Goal: Transaction & Acquisition: Purchase product/service

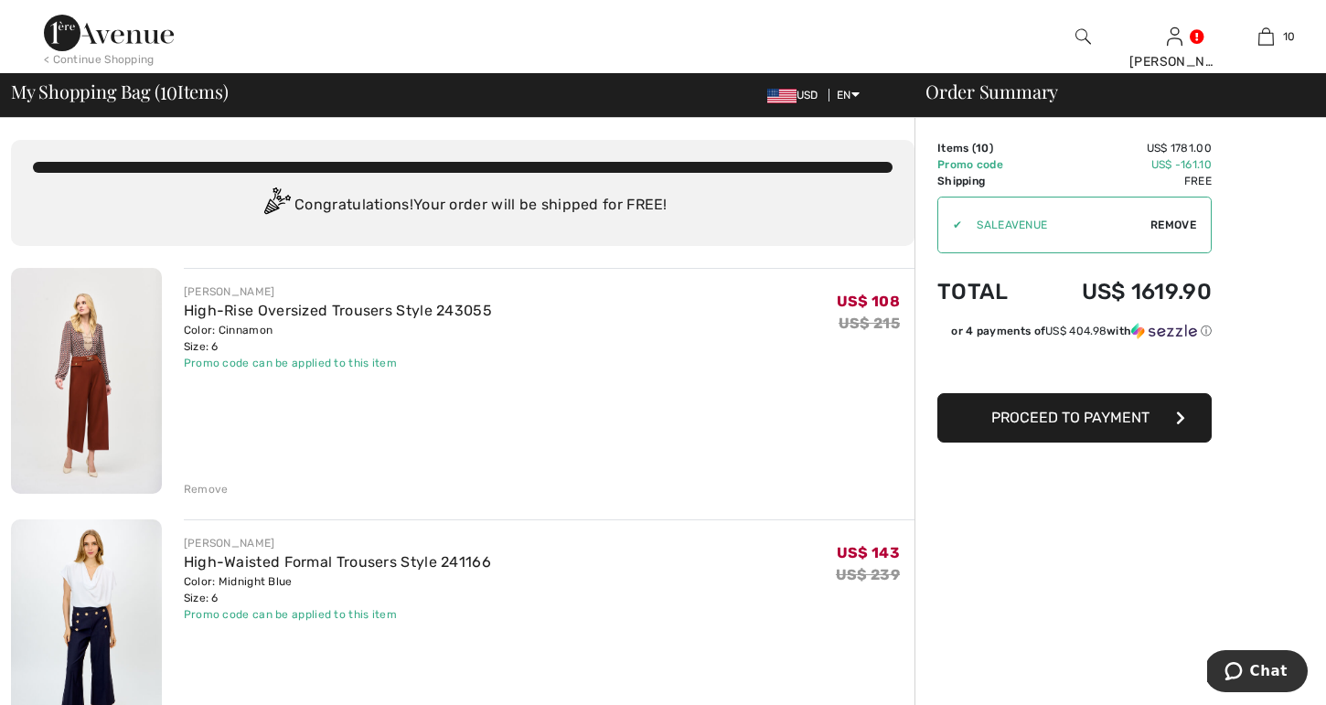
click at [193, 486] on div "Remove" at bounding box center [206, 489] width 45 height 16
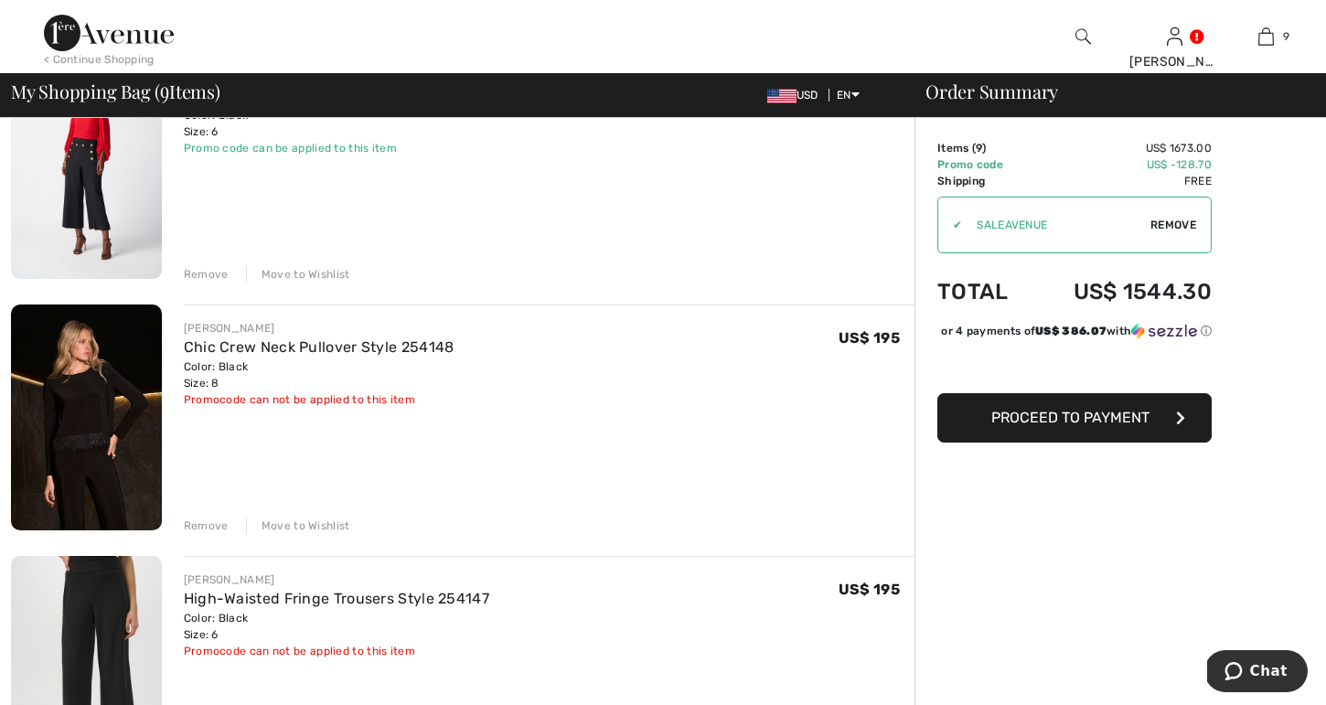
scroll to position [723, 0]
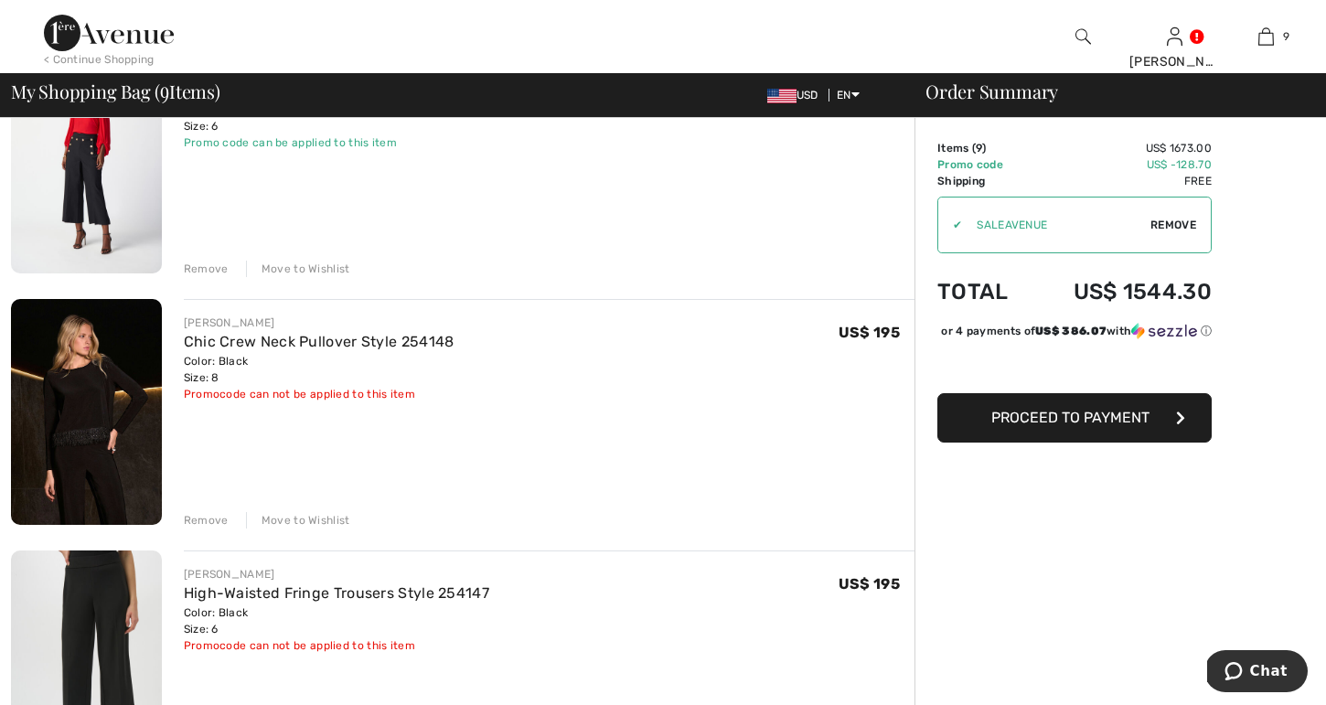
click at [293, 517] on div "Move to Wishlist" at bounding box center [298, 520] width 104 height 16
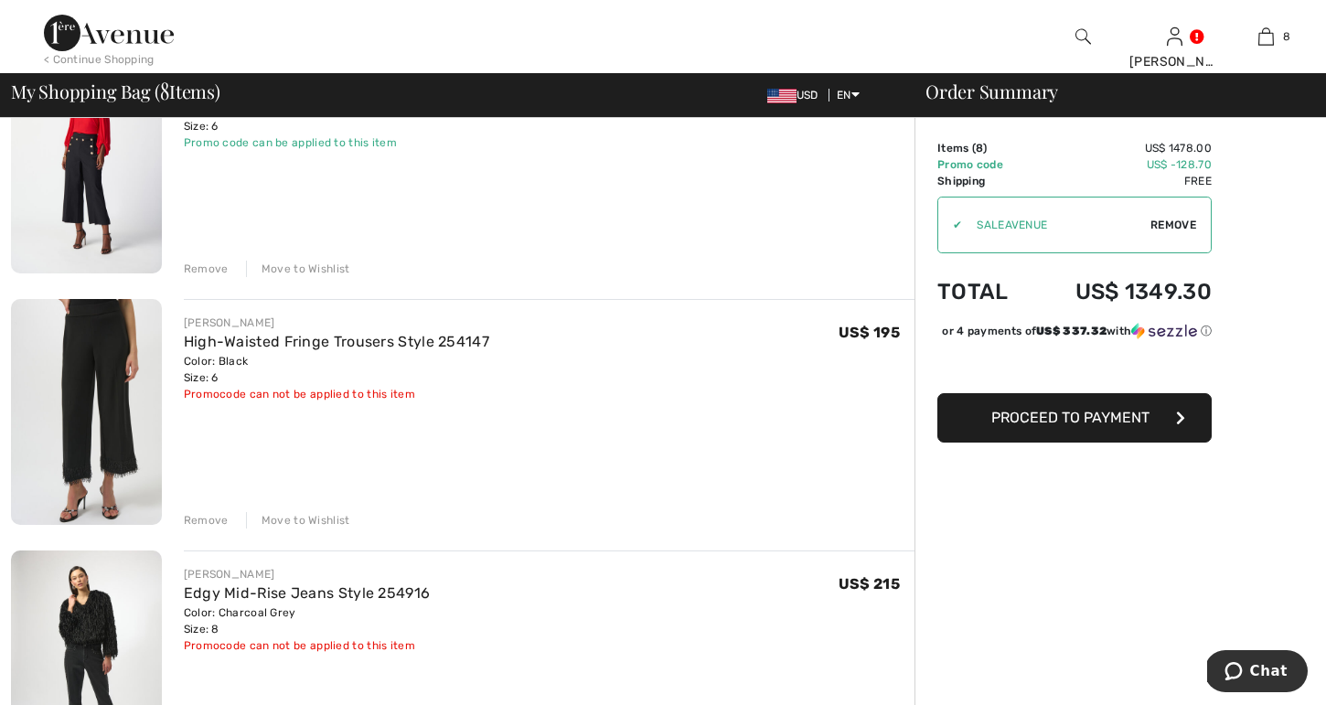
click at [293, 517] on div "Move to Wishlist" at bounding box center [298, 520] width 104 height 16
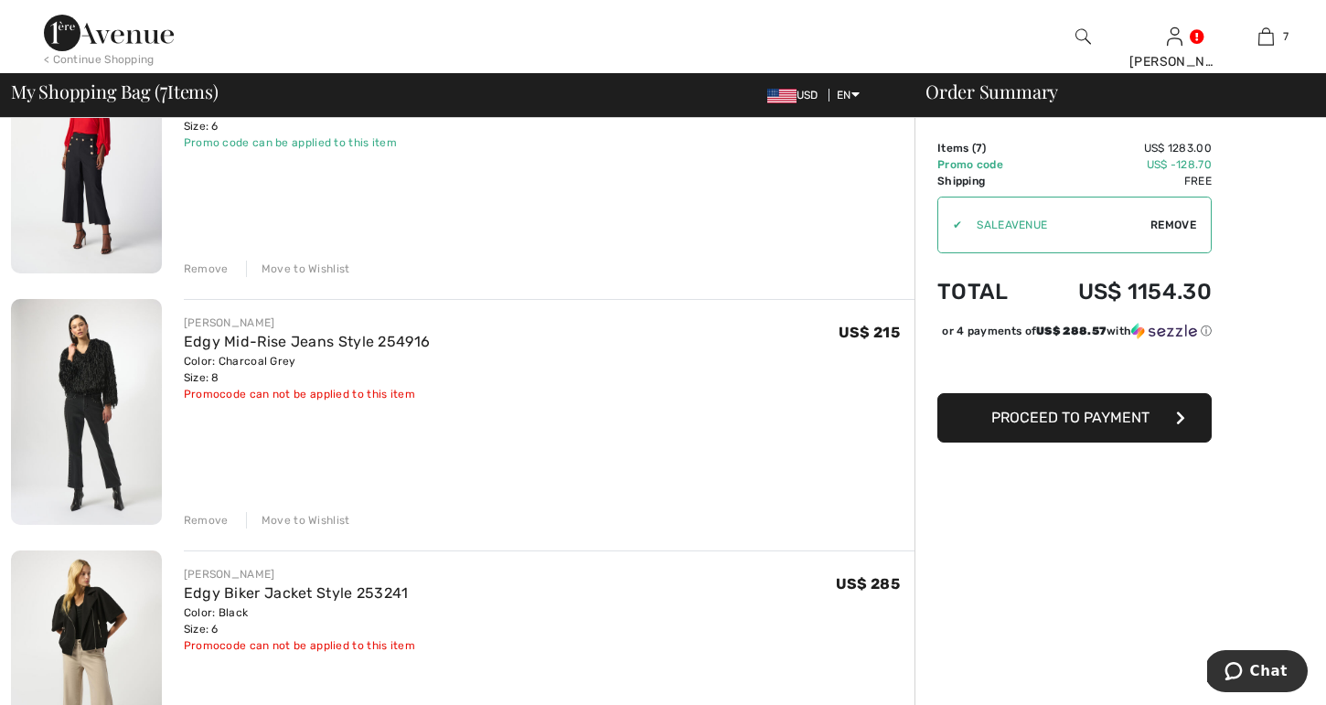
click at [301, 516] on div "Move to Wishlist" at bounding box center [298, 520] width 104 height 16
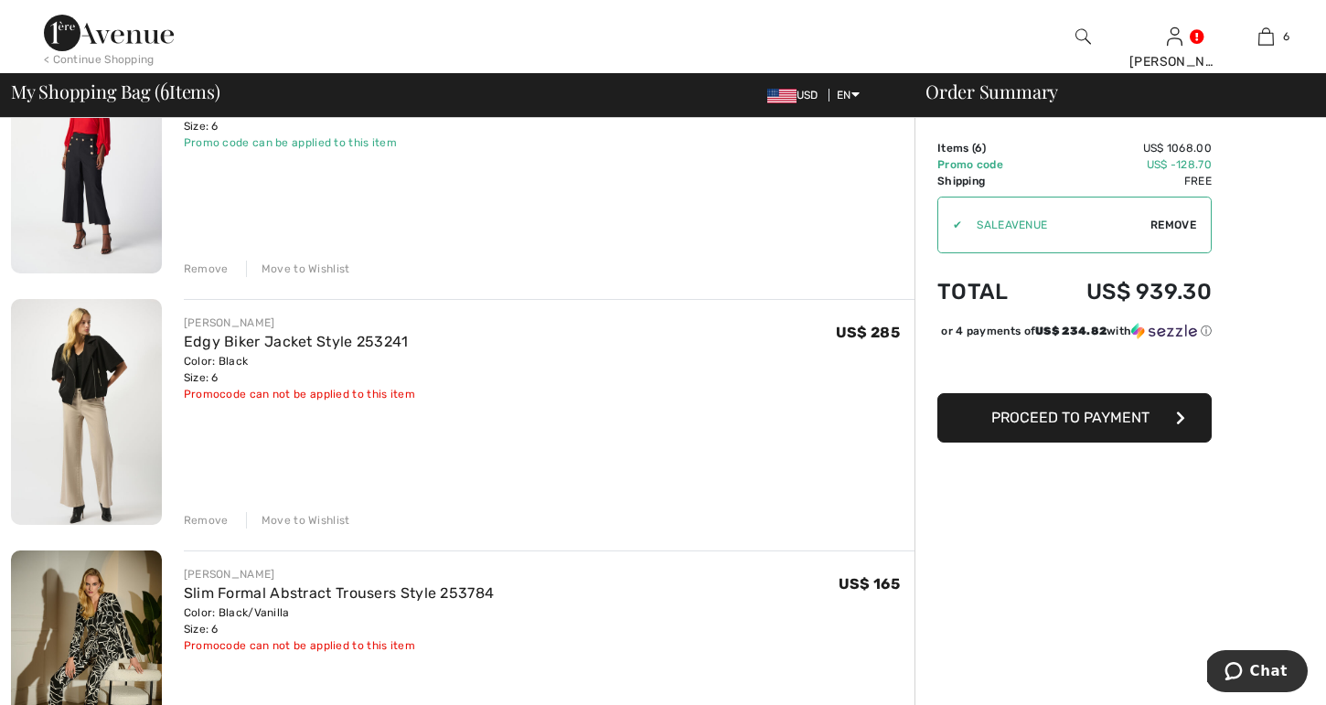
click at [301, 516] on div "Move to Wishlist" at bounding box center [298, 520] width 104 height 16
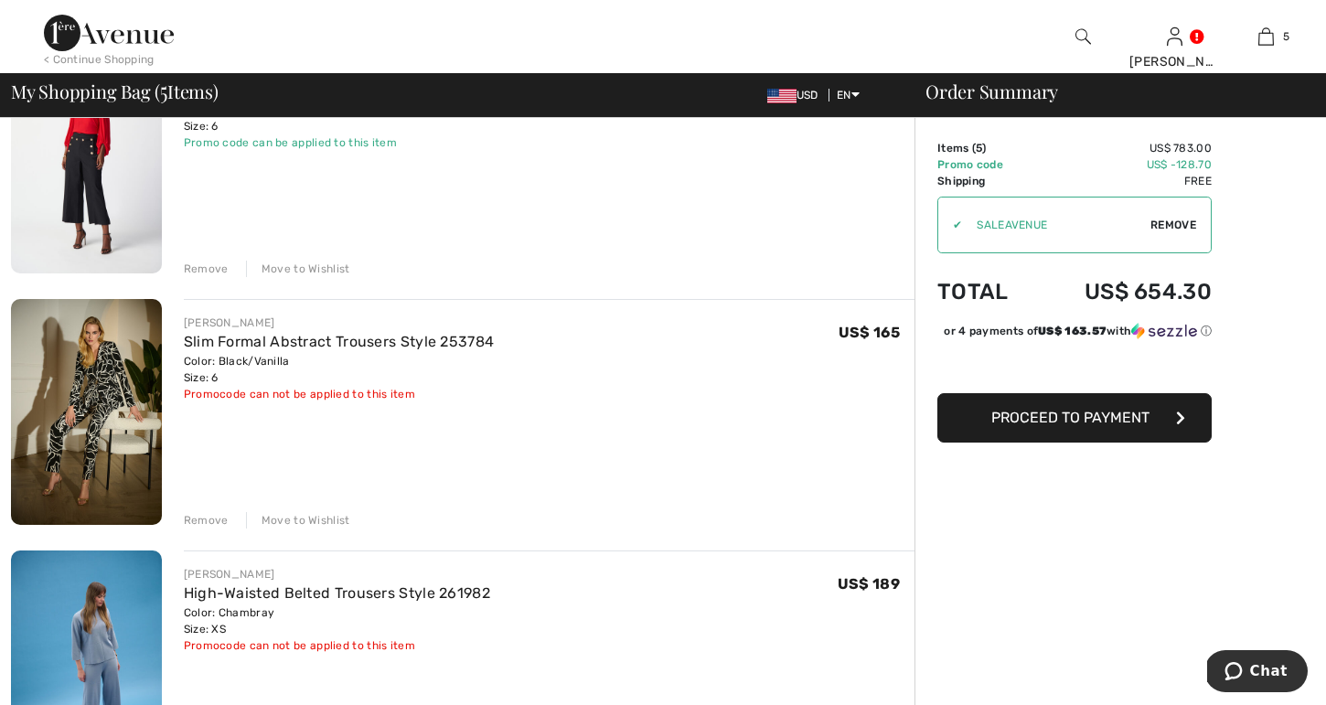
click at [301, 516] on div "Move to Wishlist" at bounding box center [298, 520] width 104 height 16
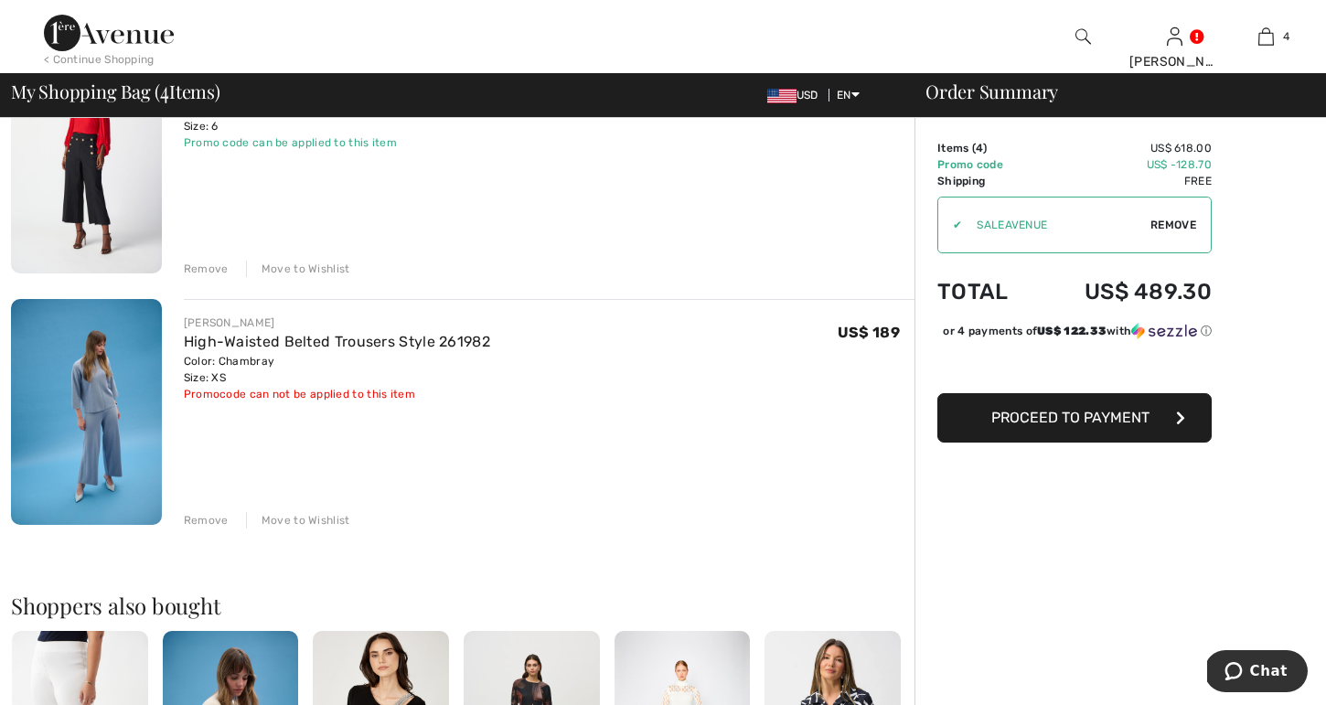
click at [301, 516] on div "Move to Wishlist" at bounding box center [298, 520] width 104 height 16
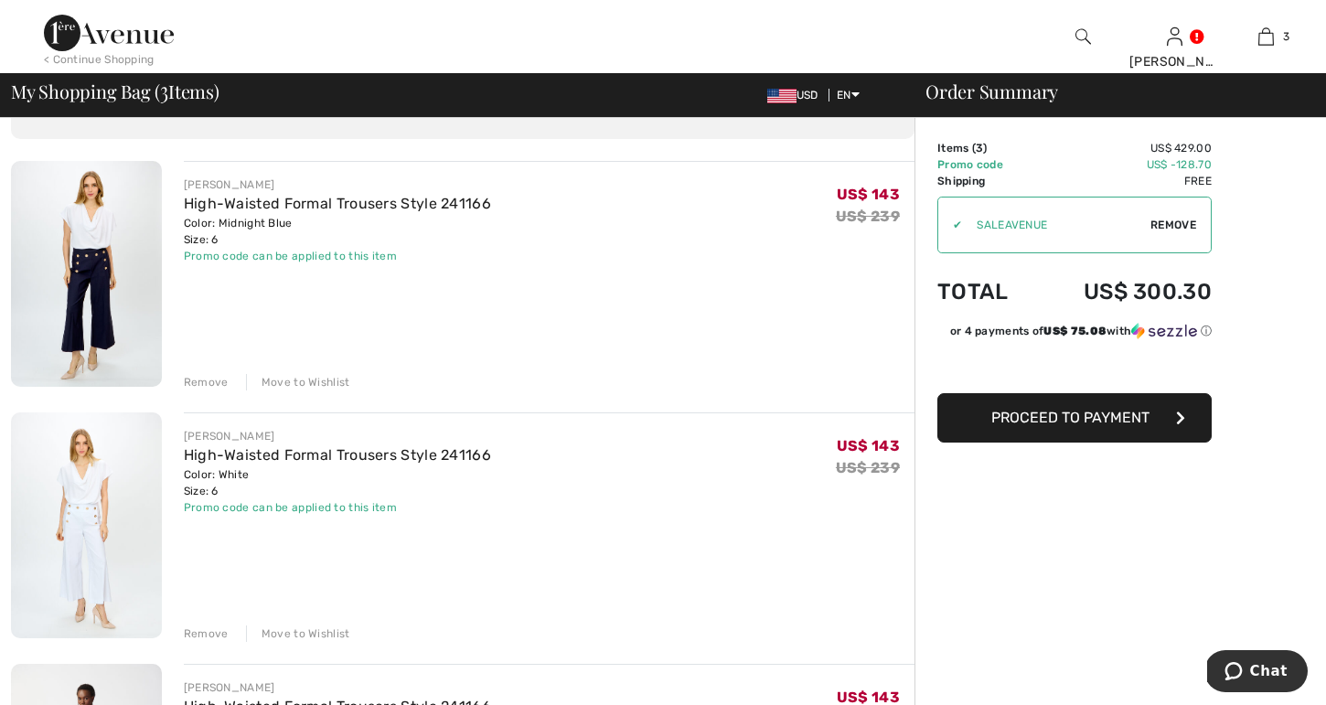
scroll to position [105, 0]
click at [1085, 422] on span "Proceed to Payment" at bounding box center [1070, 417] width 158 height 17
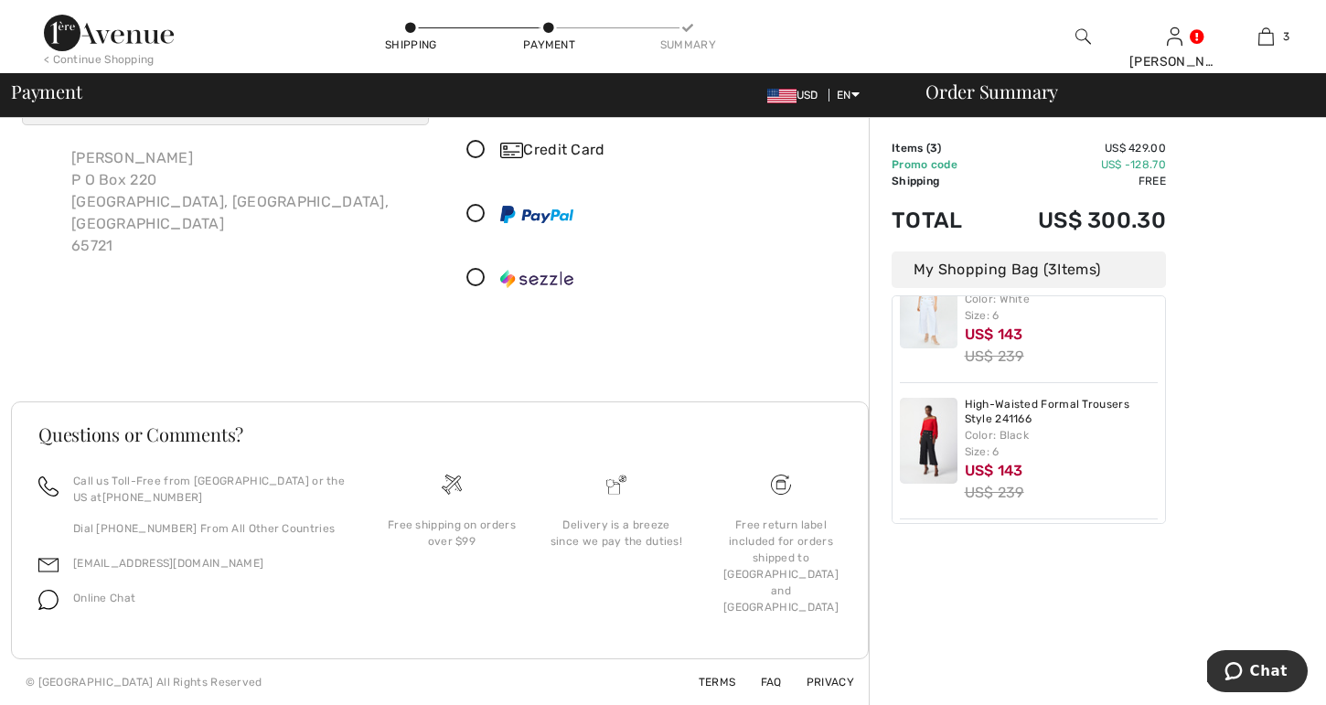
scroll to position [96, 0]
click at [477, 150] on icon at bounding box center [476, 152] width 48 height 19
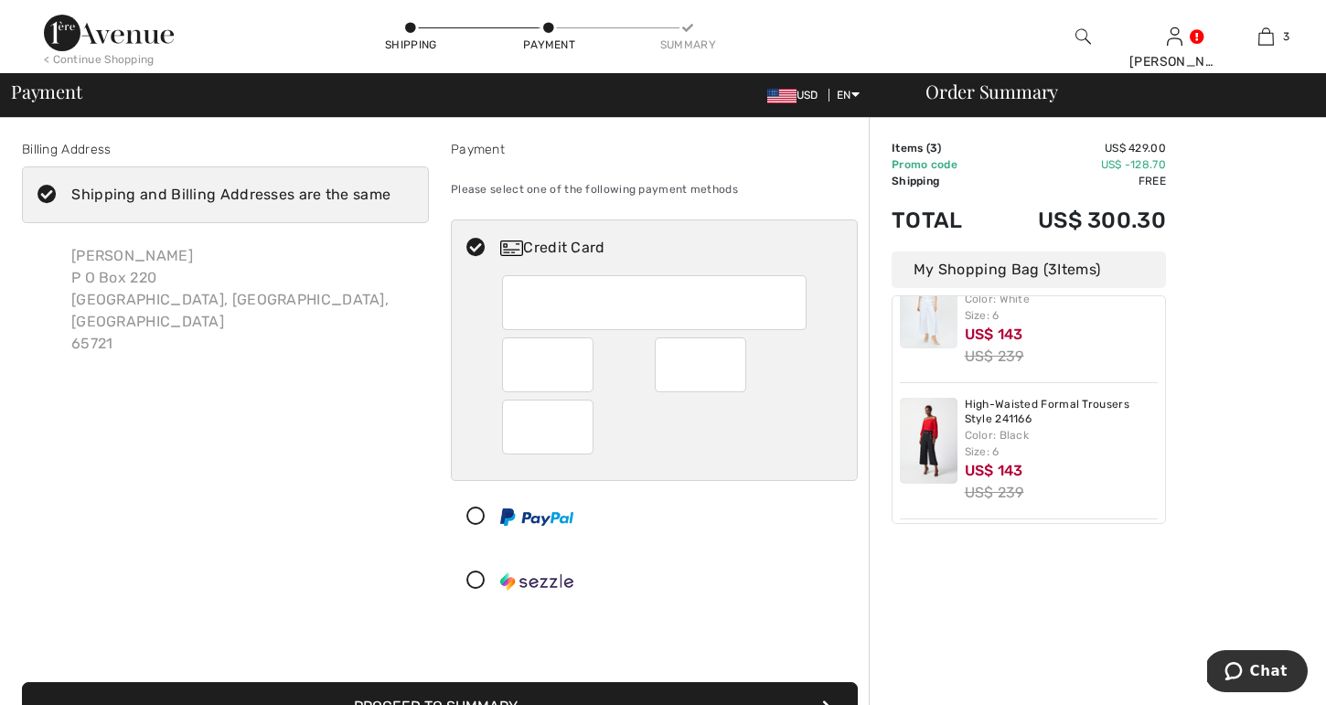
scroll to position [0, 0]
click at [208, 196] on div "Shipping and Billing Addresses are the same" at bounding box center [230, 195] width 319 height 22
click at [390, 196] on input "Shipping and Billing Addresses are the same" at bounding box center [396, 194] width 12 height 55
checkbox input "false"
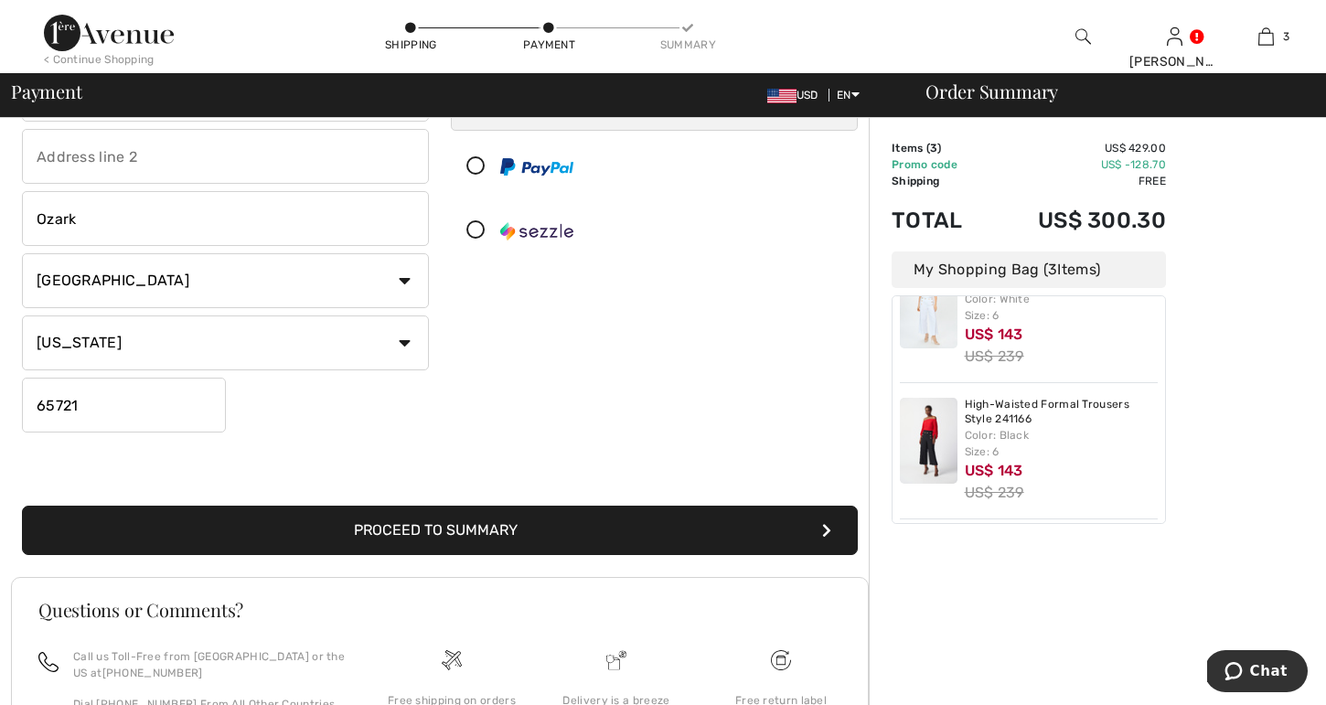
scroll to position [373, 0]
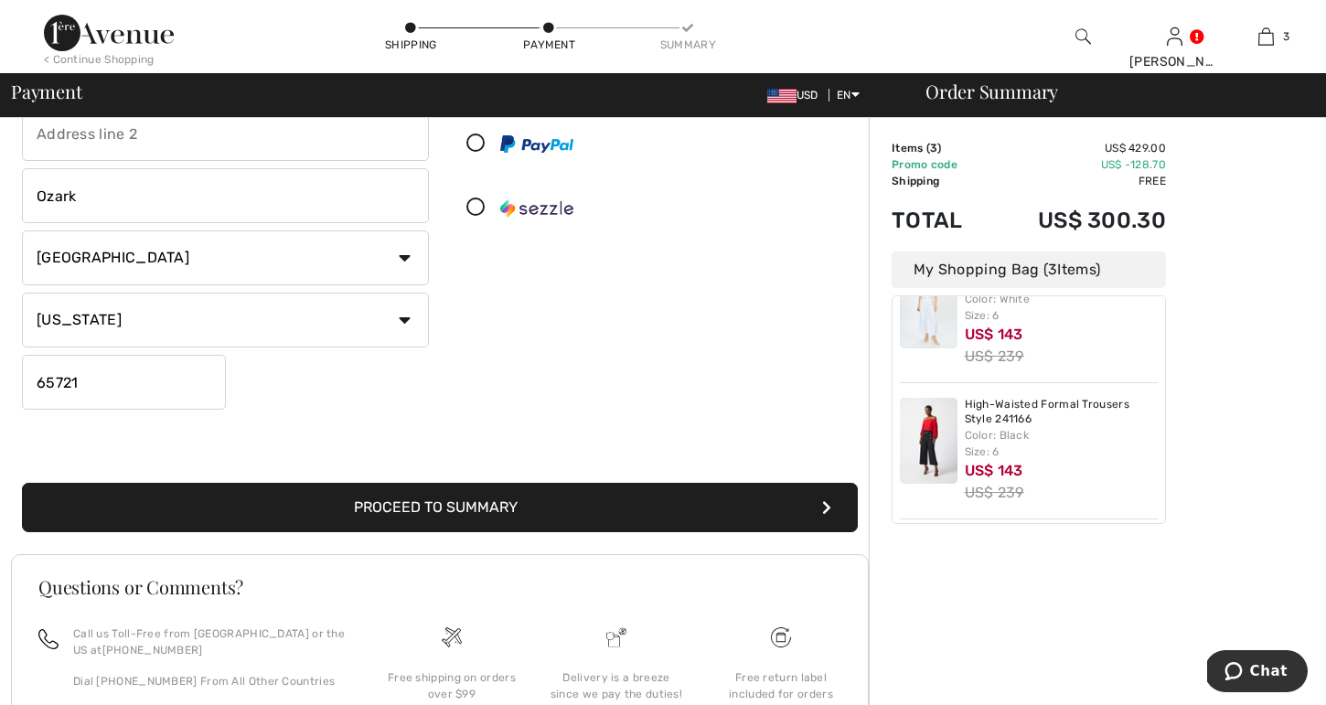
click at [444, 509] on button "Proceed to Summary" at bounding box center [440, 507] width 836 height 49
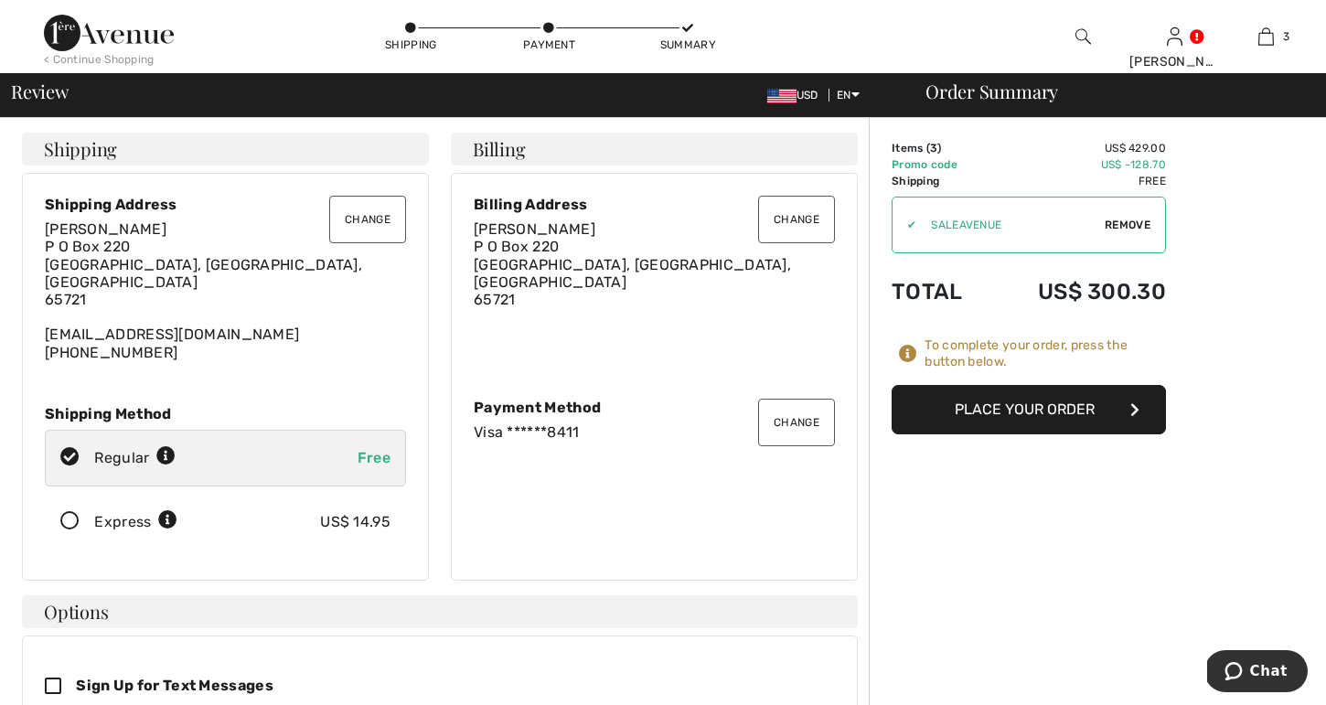
click at [369, 221] on button "Change" at bounding box center [367, 220] width 77 height 48
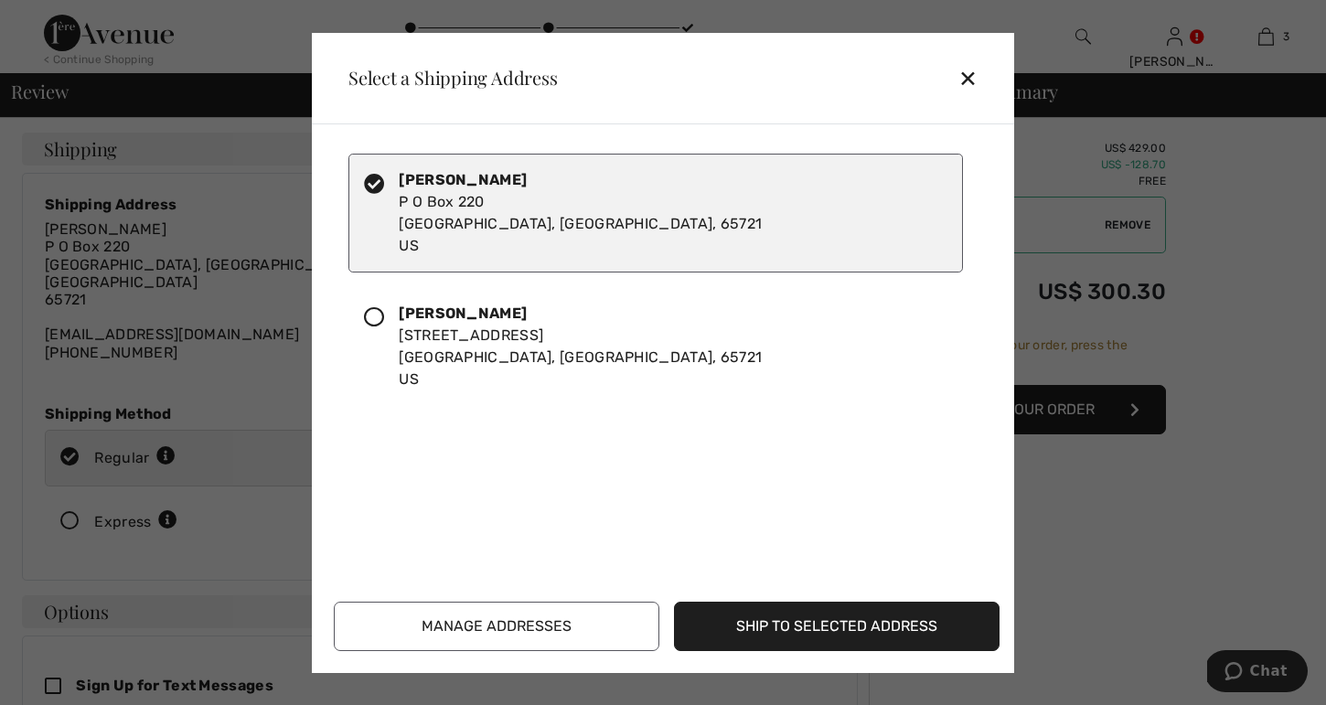
click at [375, 314] on icon at bounding box center [374, 317] width 20 height 20
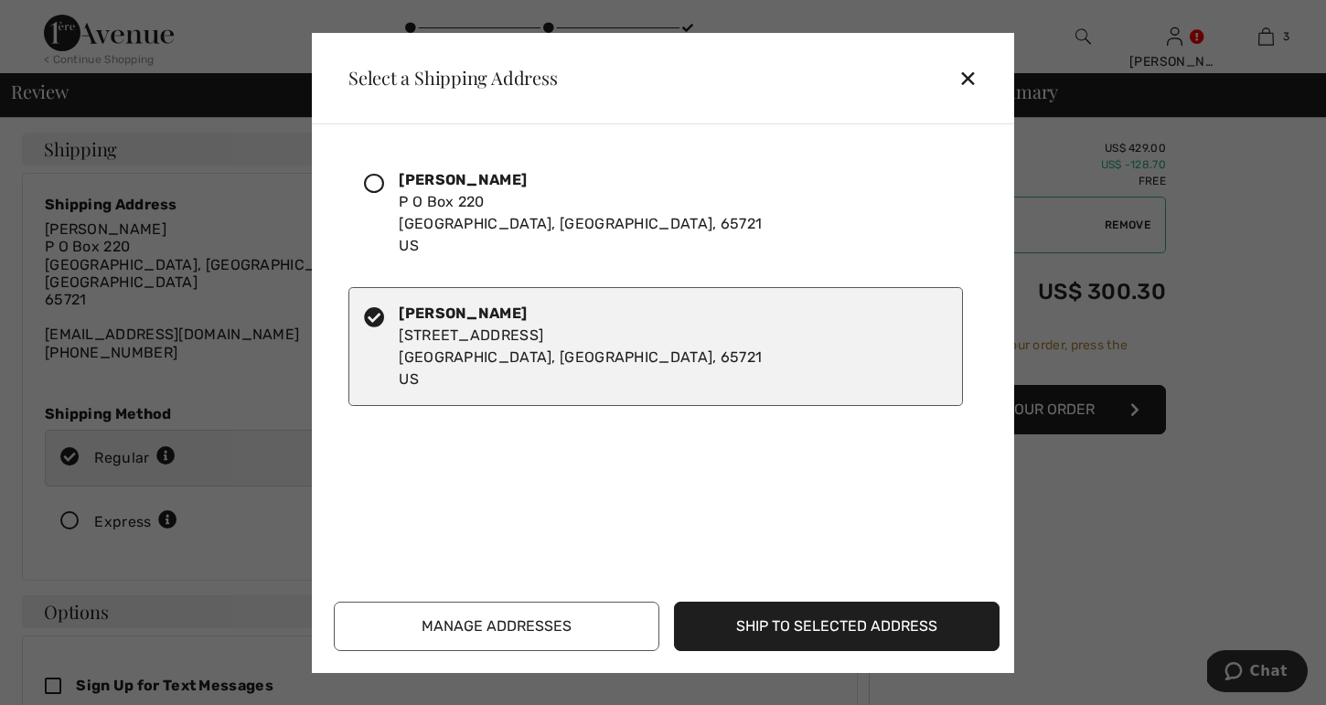
click at [820, 628] on button "Ship to Selected Address" at bounding box center [837, 626] width 326 height 49
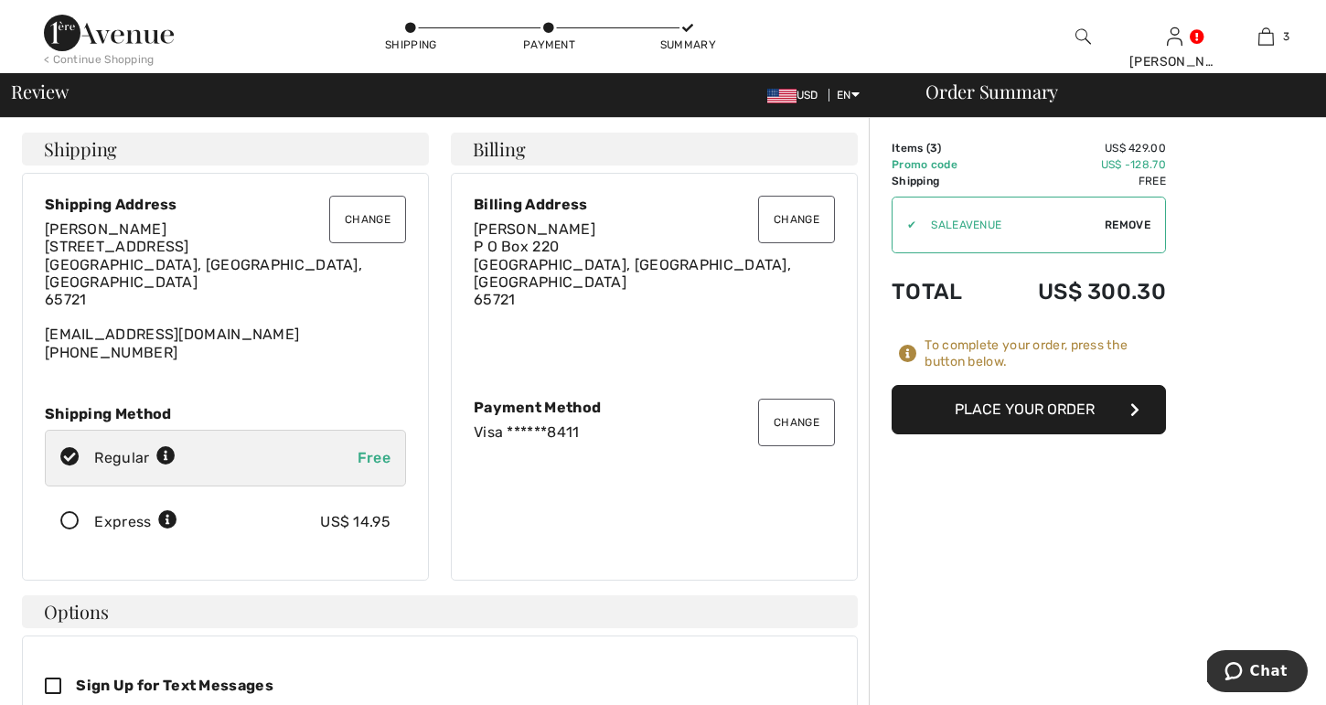
click at [1000, 407] on button "Place Your Order" at bounding box center [1029, 409] width 274 height 49
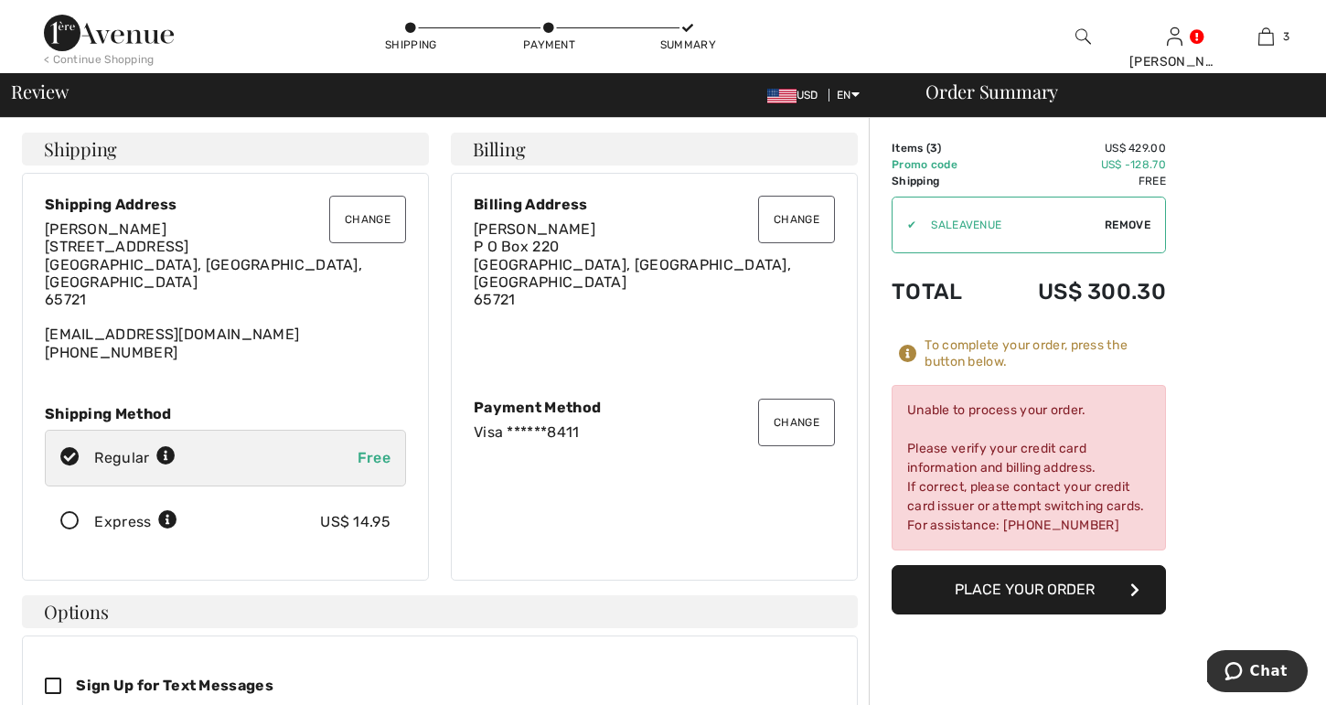
click at [807, 410] on button "Change" at bounding box center [796, 423] width 77 height 48
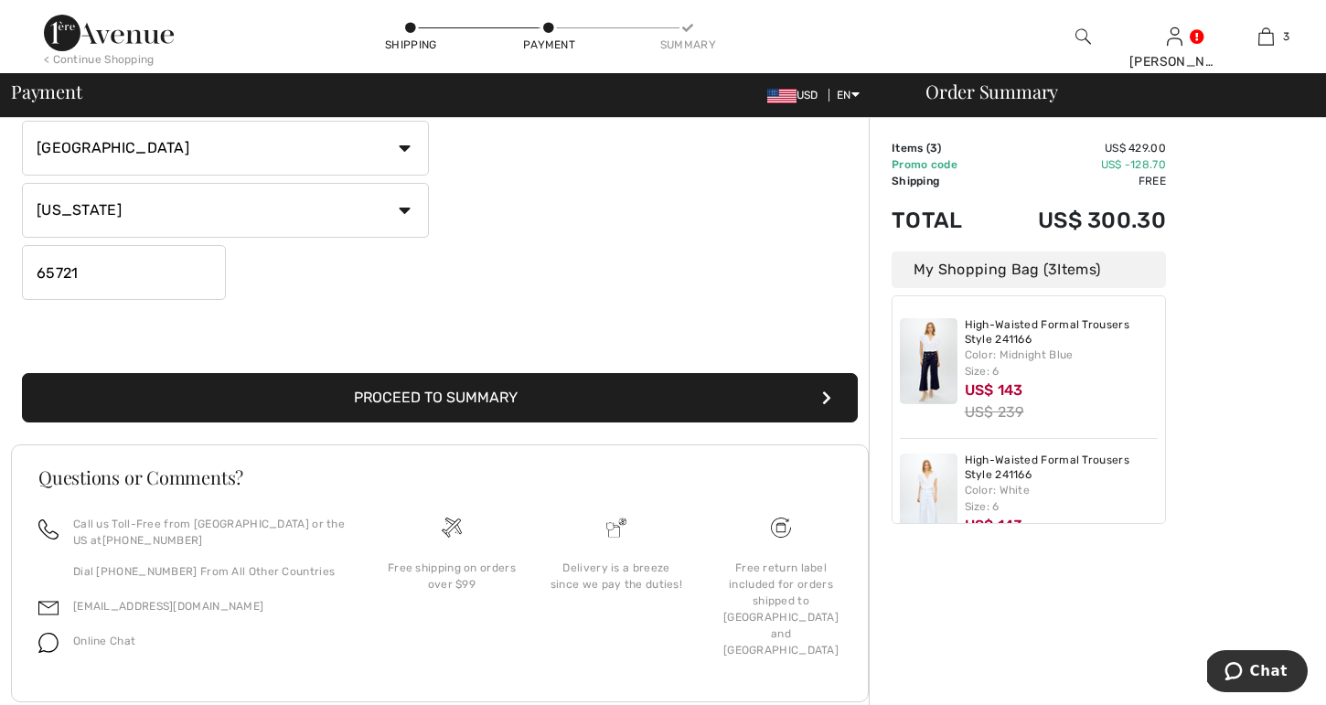
click at [476, 404] on button "Proceed to Summary" at bounding box center [440, 397] width 836 height 49
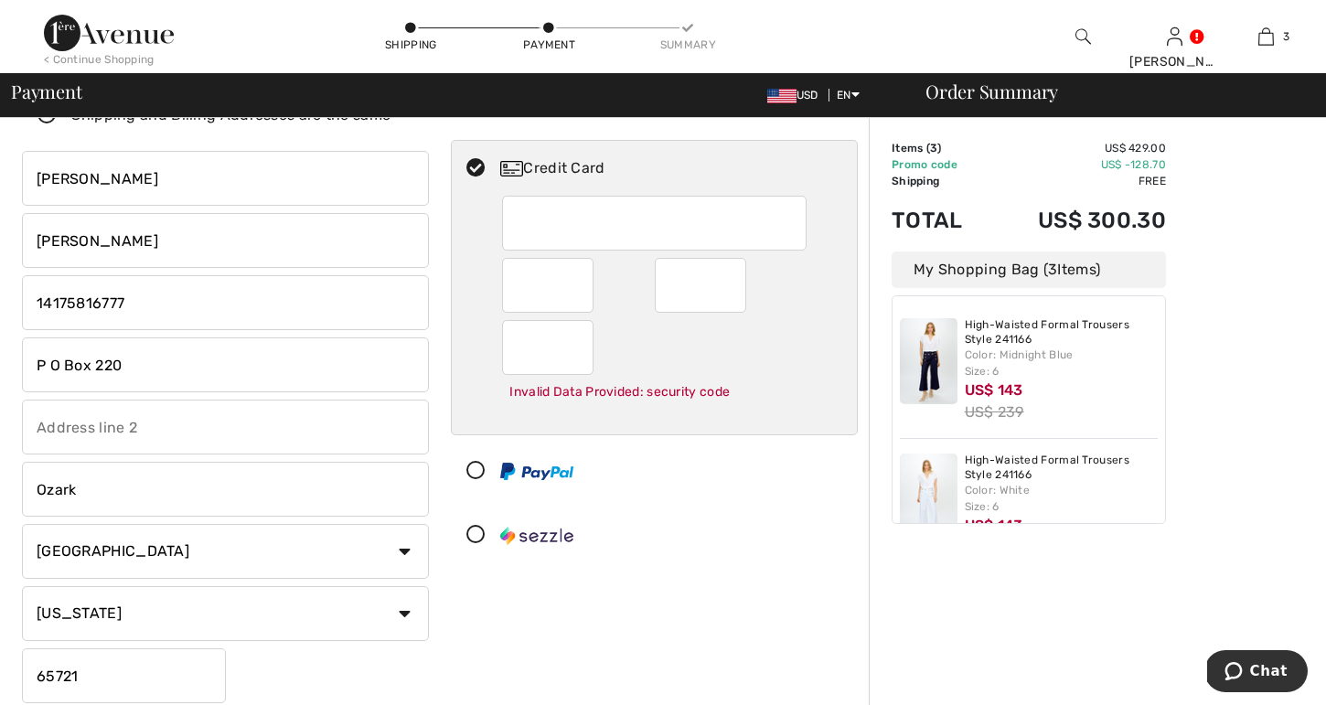
scroll to position [73, 0]
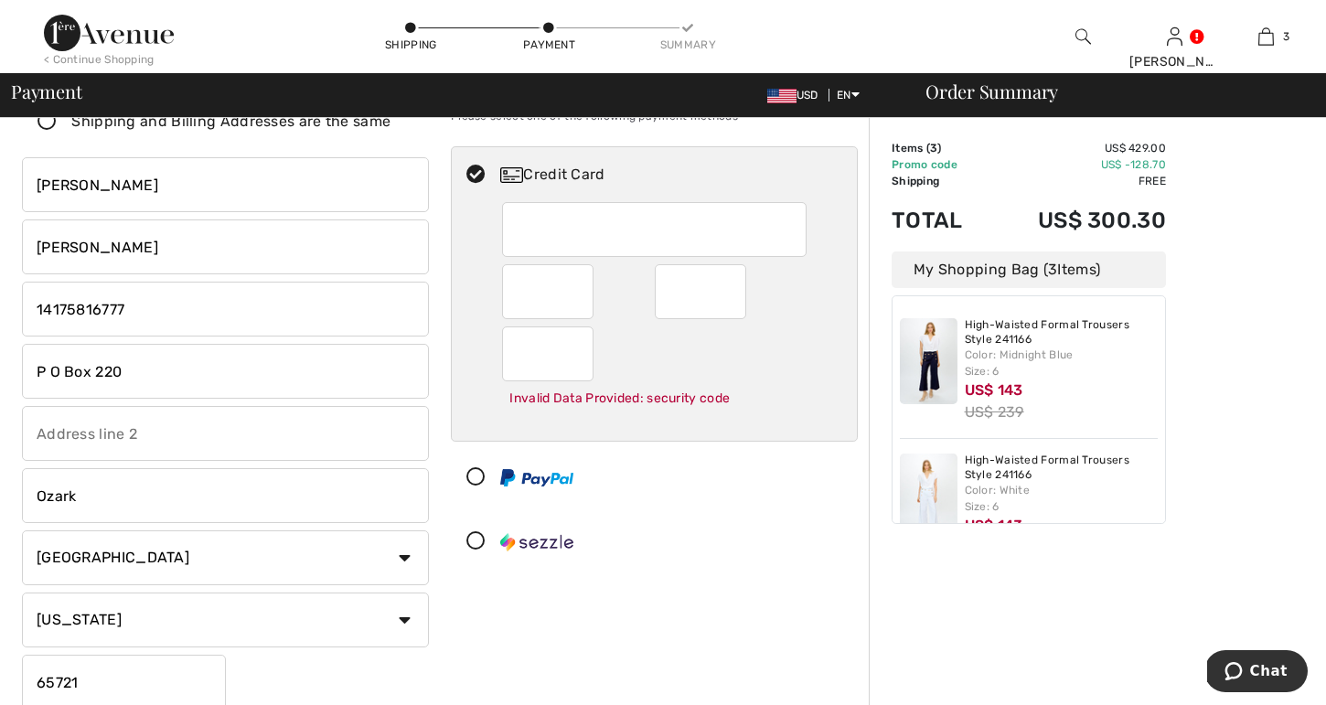
click at [532, 477] on img at bounding box center [536, 477] width 73 height 17
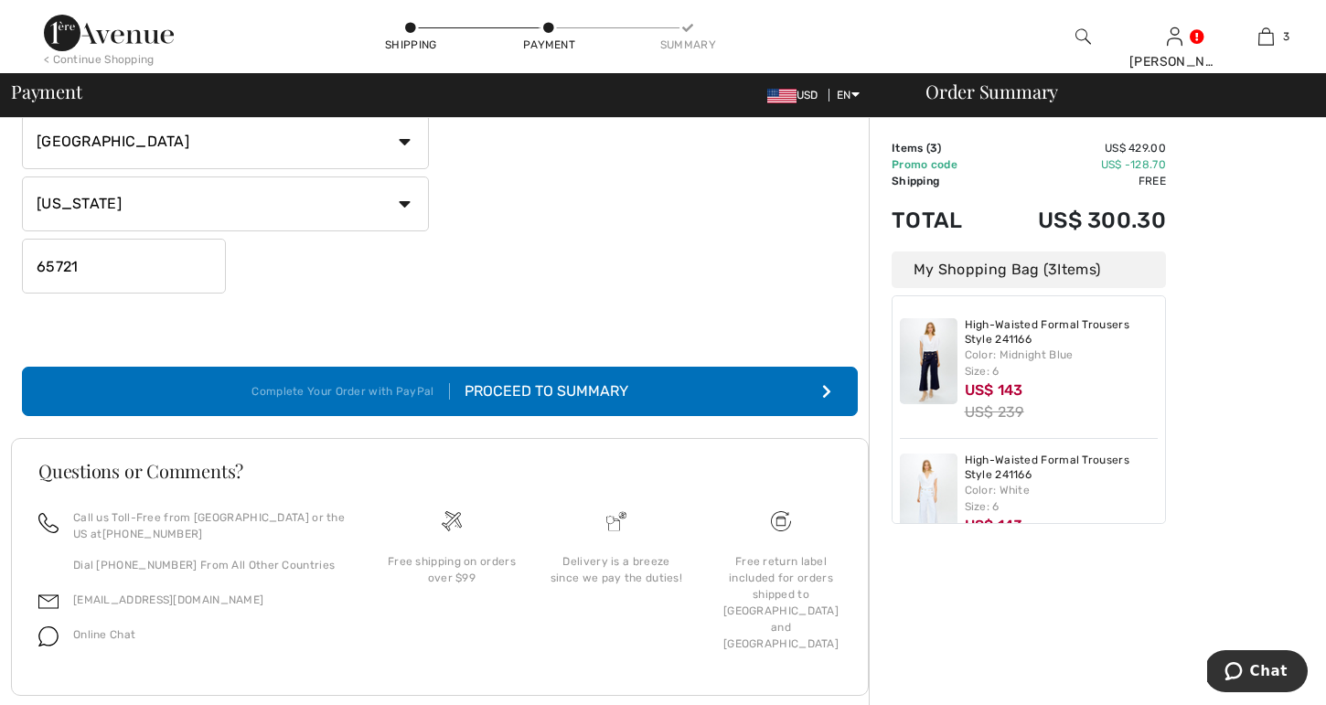
scroll to position [497, 0]
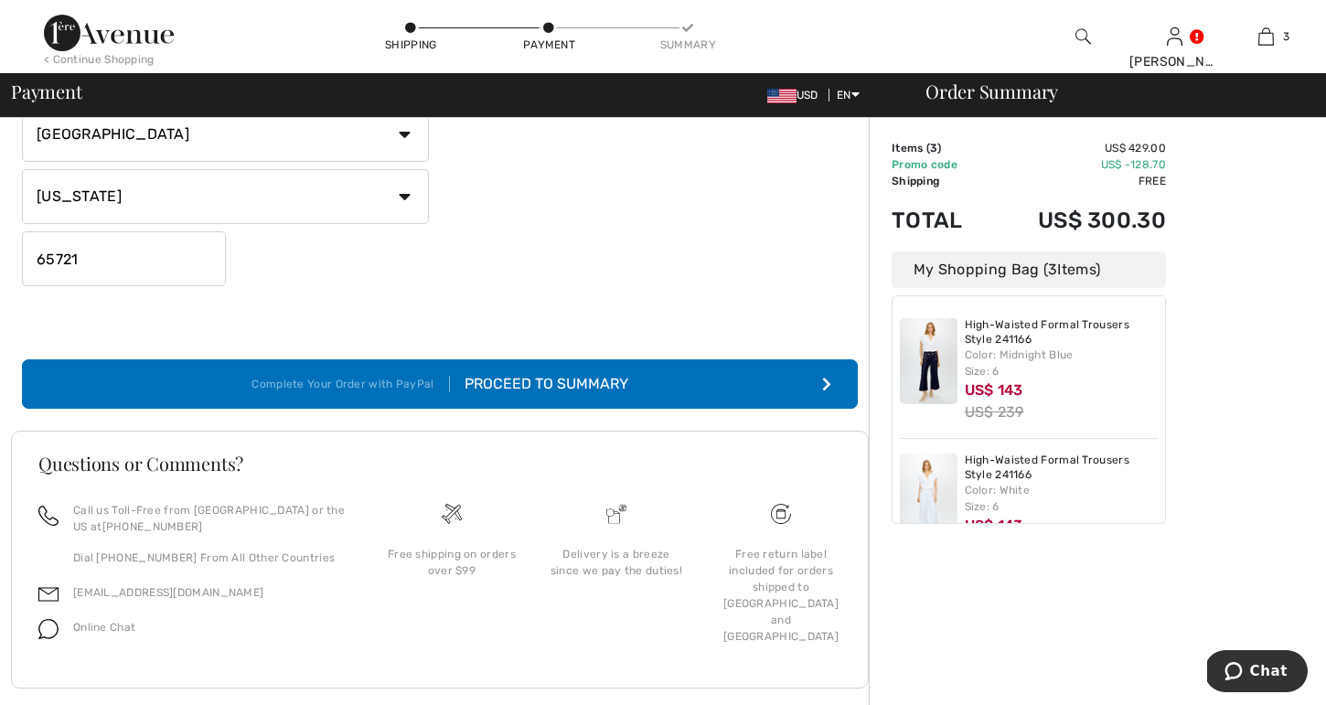
click at [562, 393] on div "Proceed to Summary" at bounding box center [539, 384] width 178 height 22
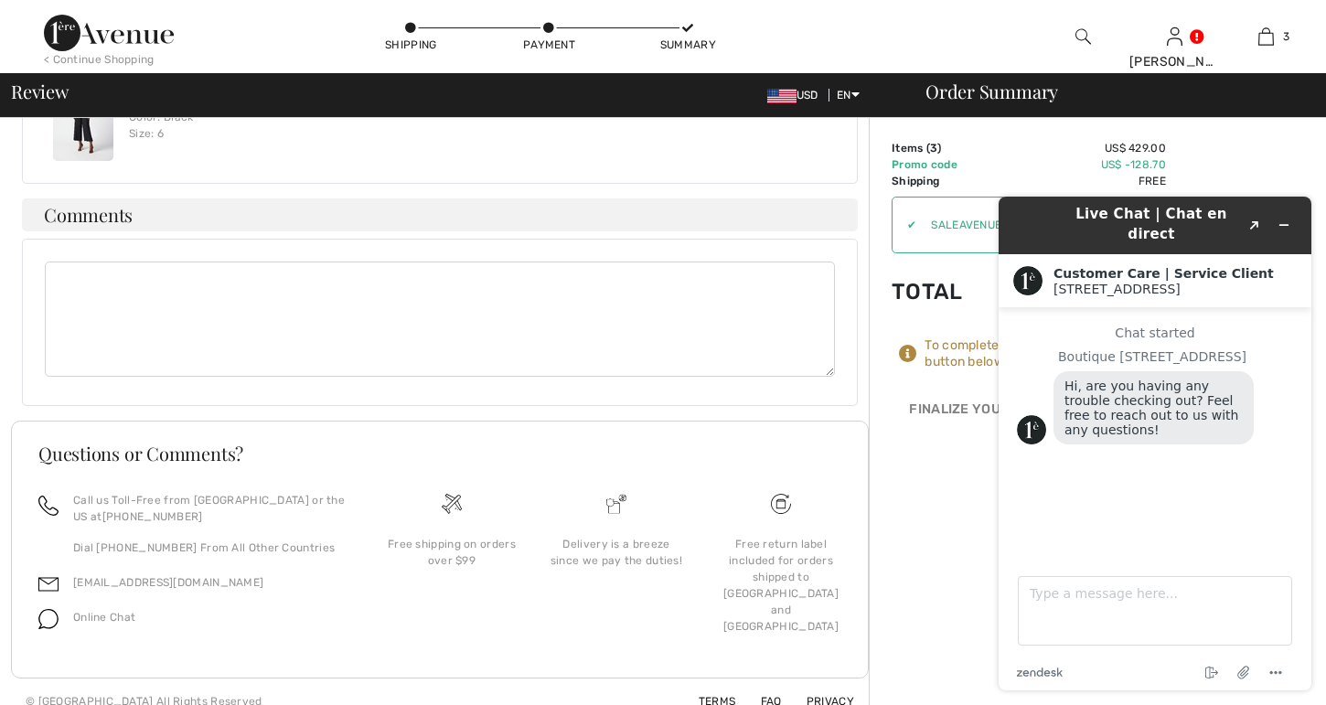
click at [1286, 219] on icon "Minimize widget" at bounding box center [1283, 225] width 13 height 13
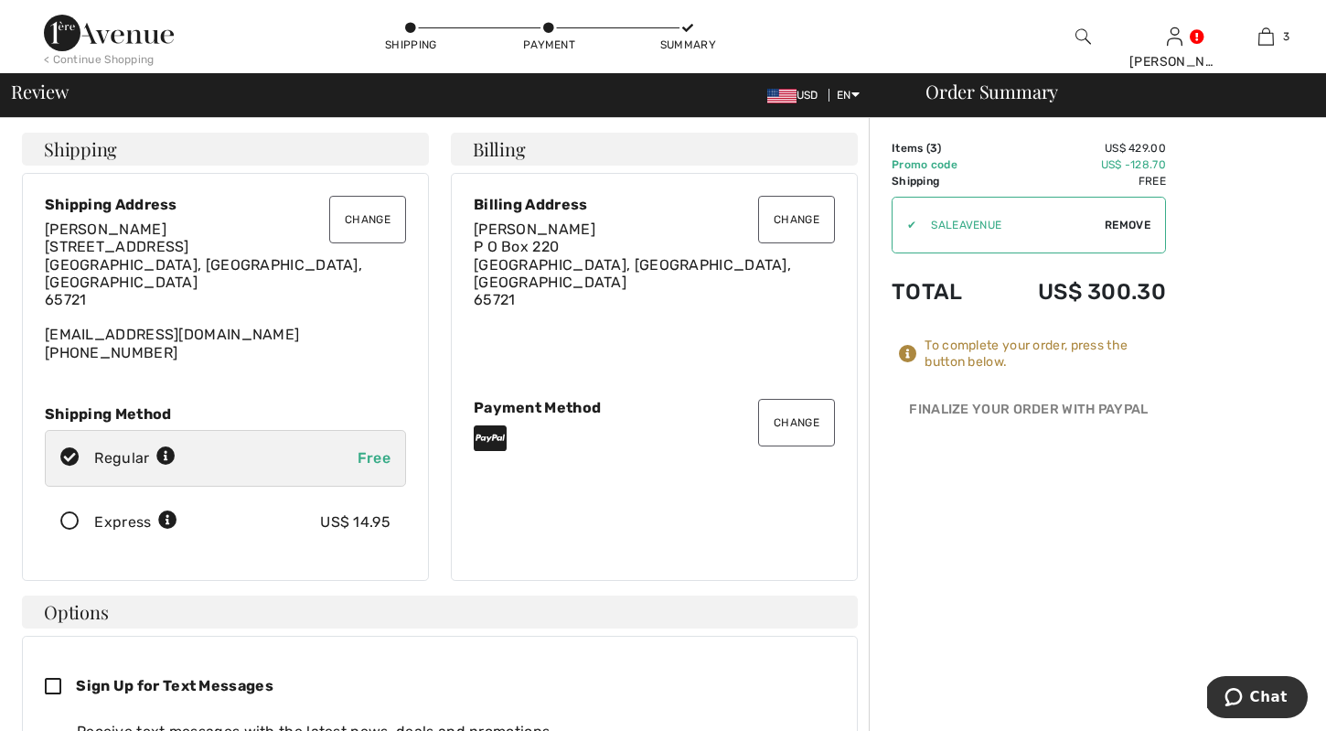
click at [810, 414] on button "Change" at bounding box center [796, 423] width 77 height 48
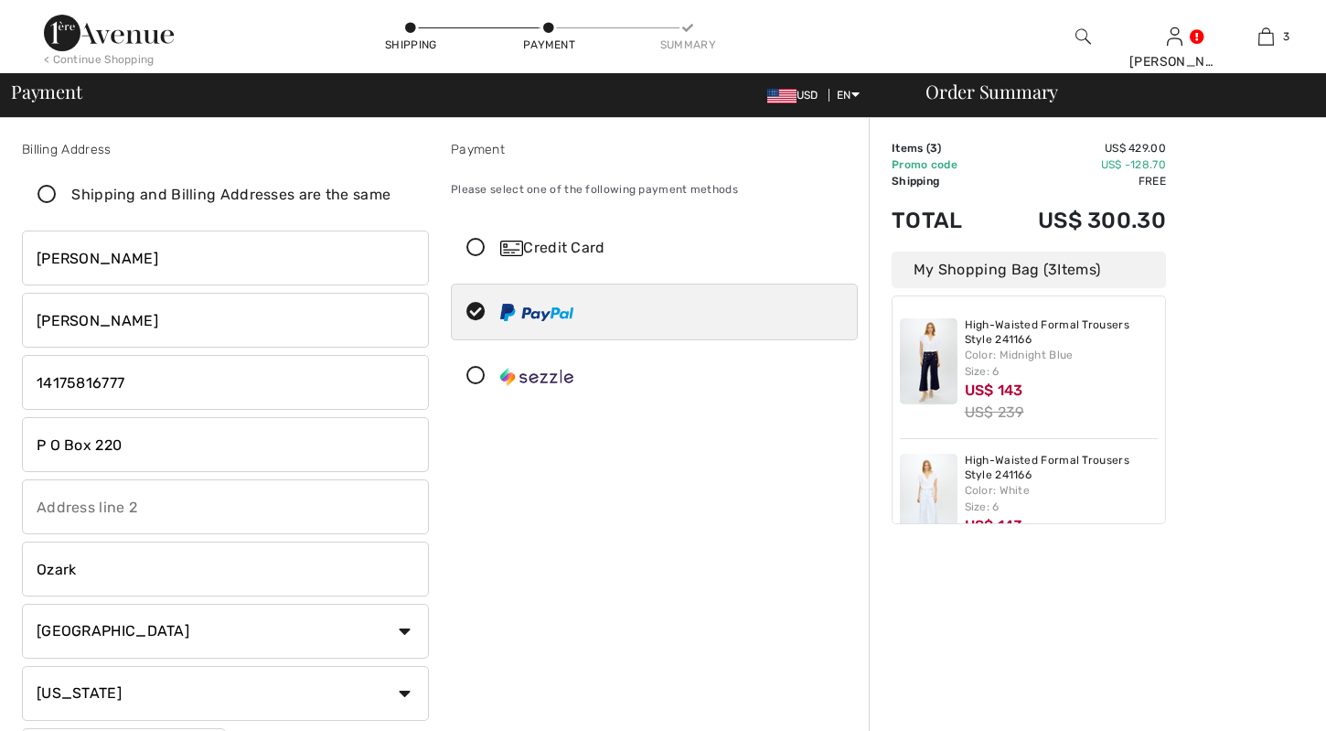
checkbox input "true"
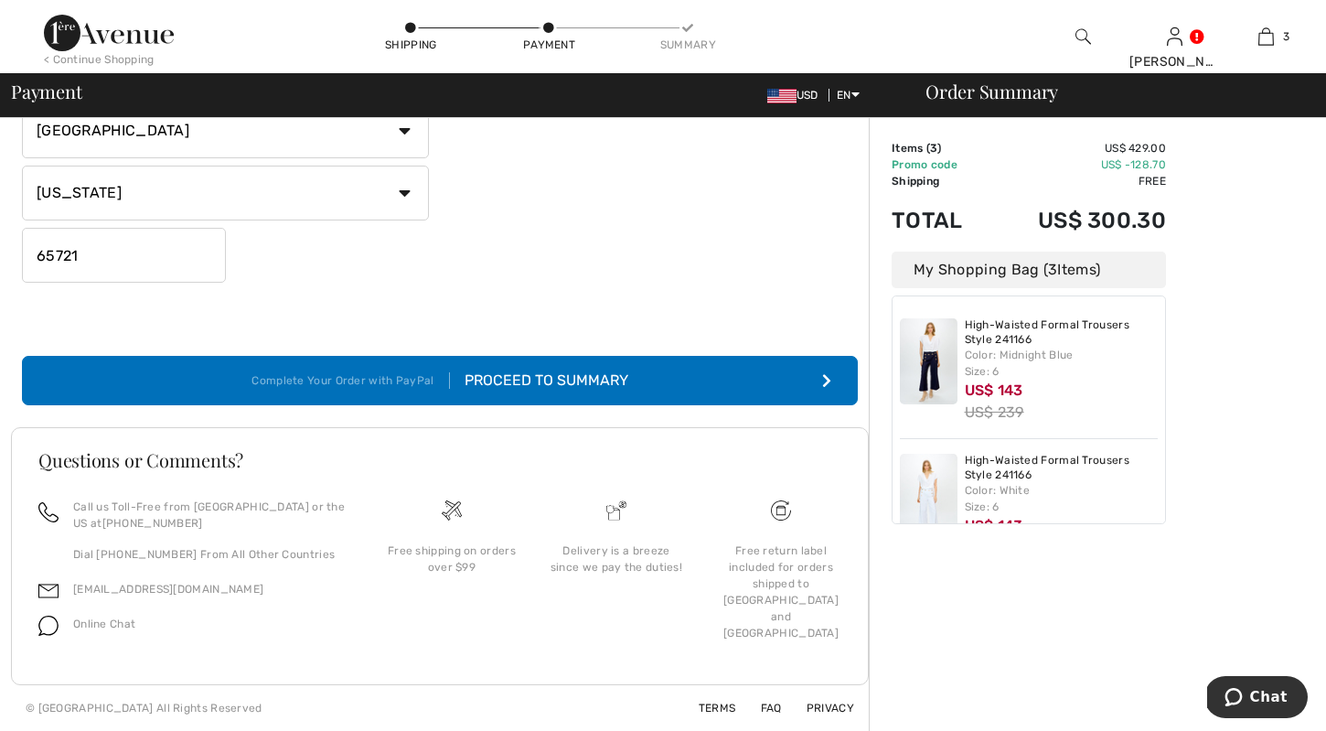
scroll to position [500, 0]
click at [591, 376] on div "Proceed to Summary" at bounding box center [539, 380] width 178 height 22
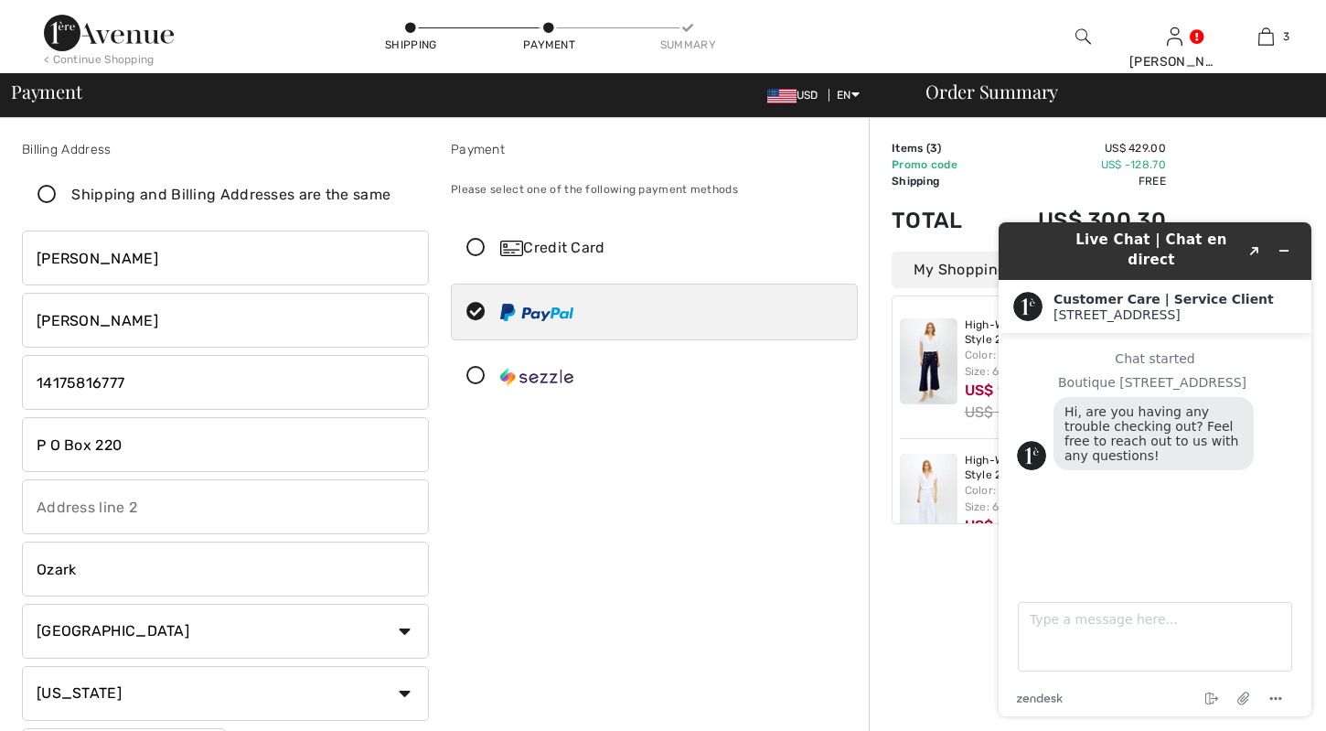
click at [483, 248] on icon at bounding box center [476, 248] width 48 height 19
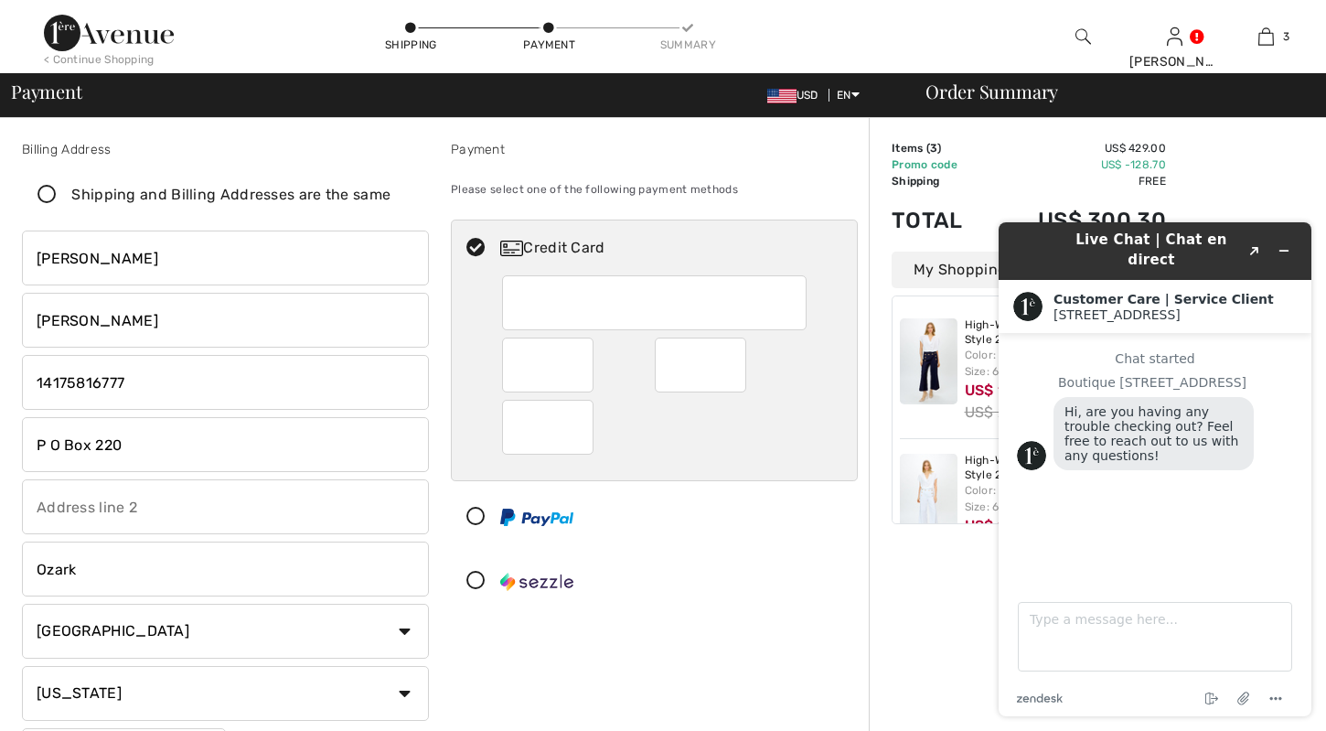
click at [483, 242] on icon at bounding box center [476, 248] width 48 height 19
click at [479, 520] on icon at bounding box center [476, 517] width 48 height 19
radio input "true"
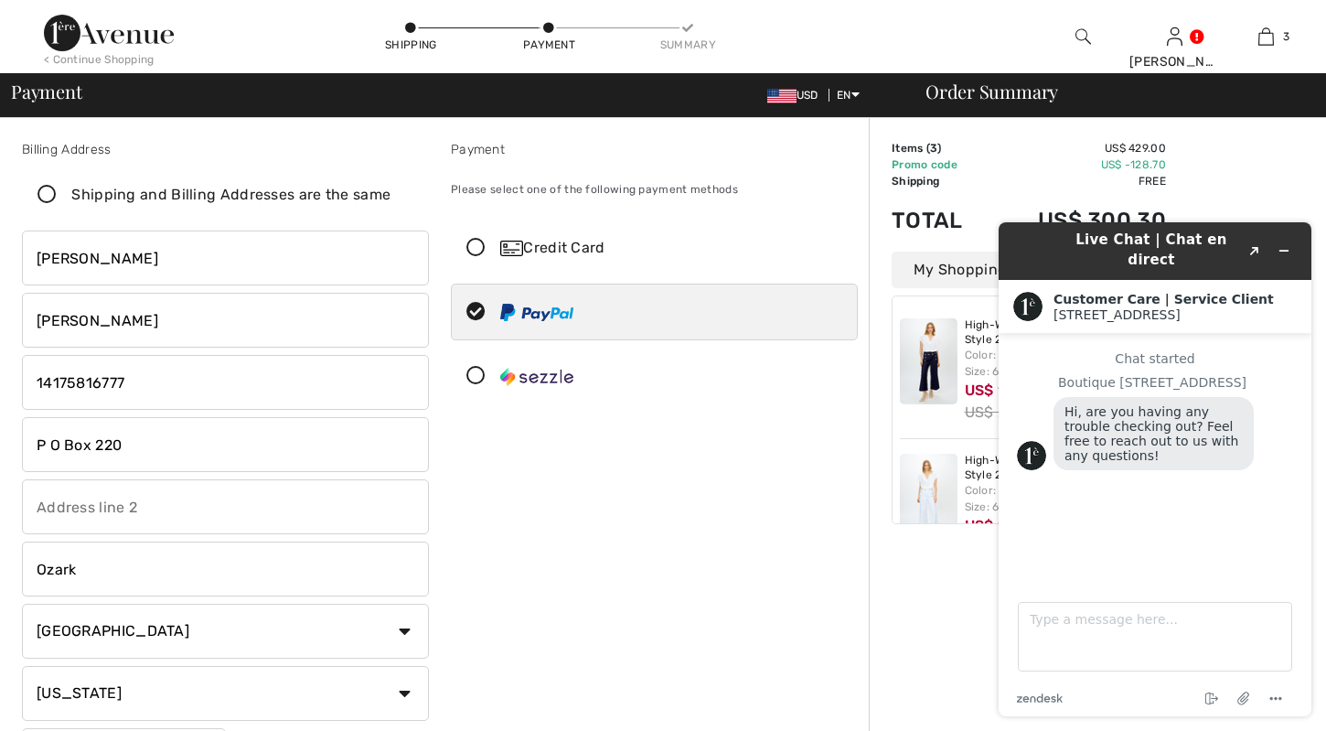
click at [472, 247] on icon at bounding box center [476, 248] width 48 height 19
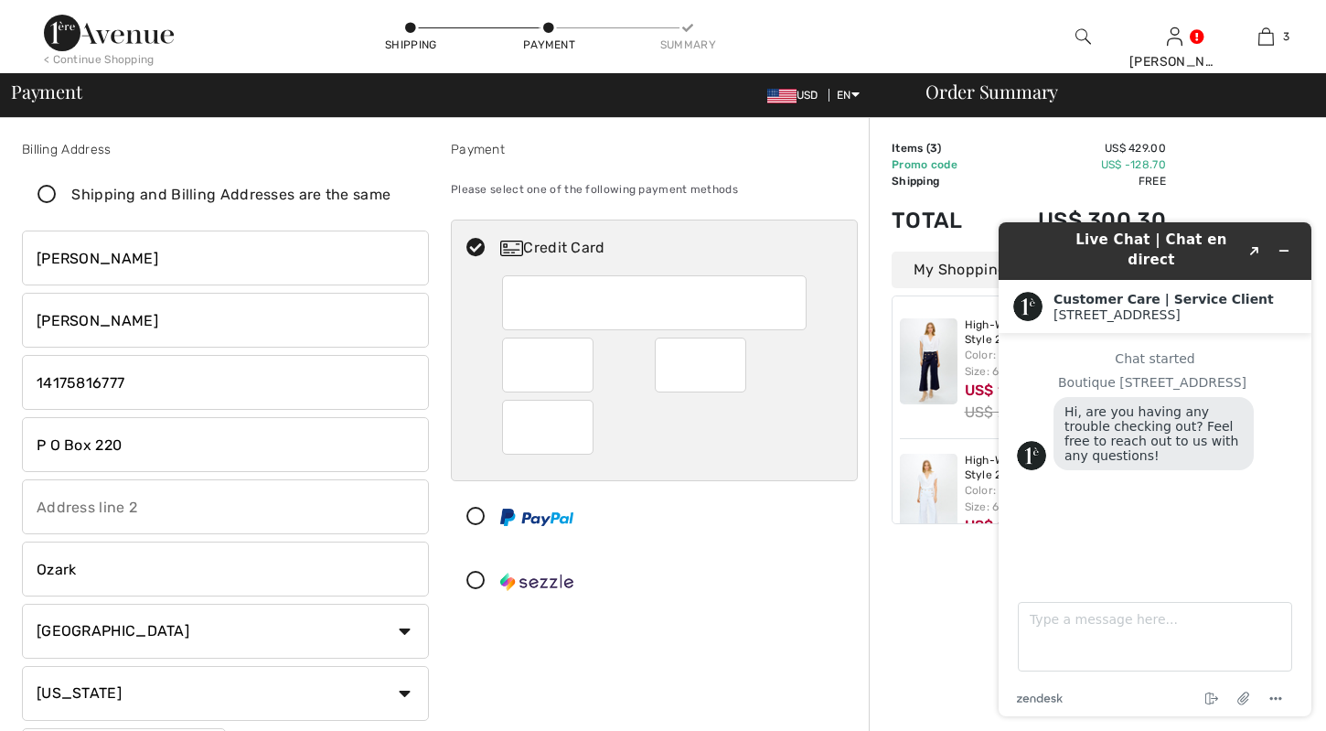
click at [589, 244] on div "Credit Card" at bounding box center [672, 248] width 345 height 22
drag, startPoint x: 1536, startPoint y: 550, endPoint x: 1282, endPoint y: 243, distance: 398.1
click at [1282, 244] on icon "Minimize widget" at bounding box center [1283, 250] width 13 height 13
